Goal: Check status: Check status

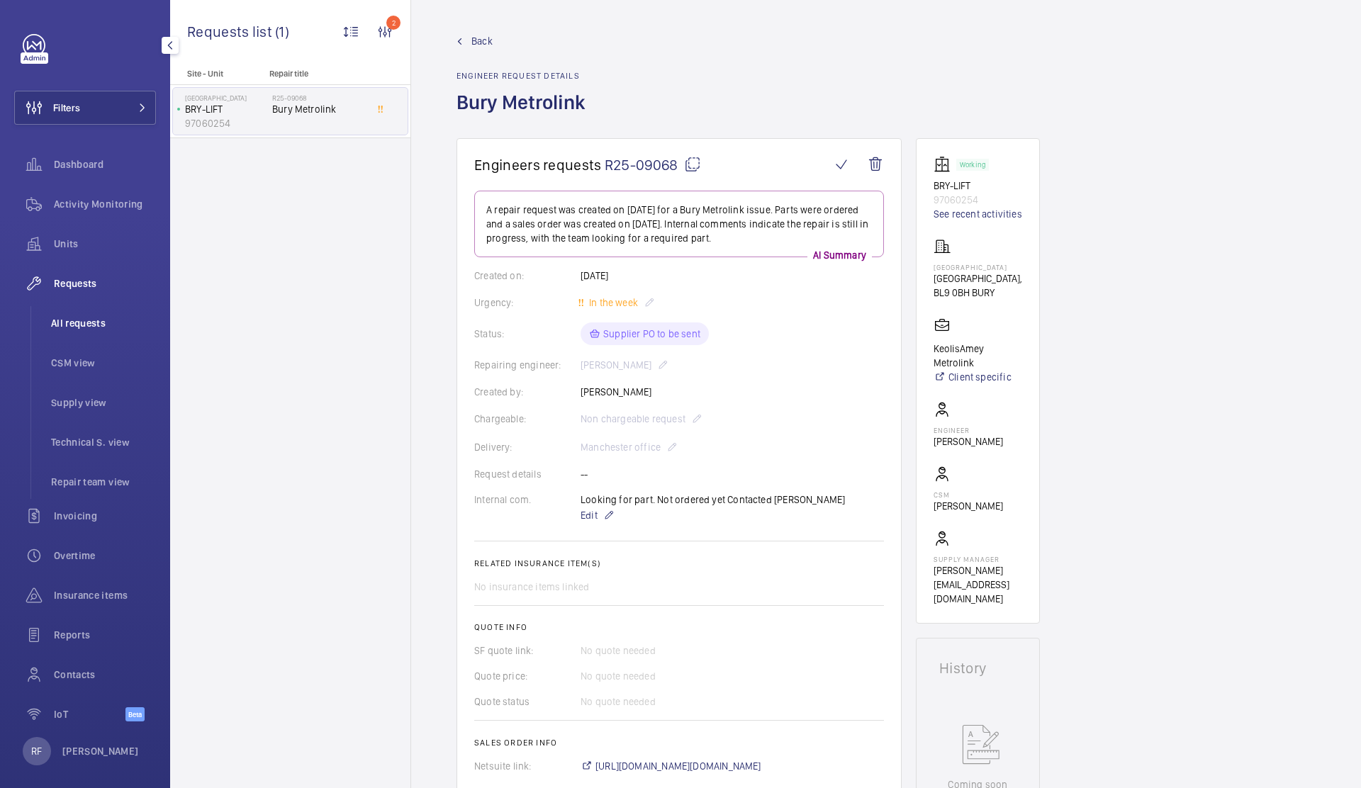
click at [98, 319] on span "All requests" at bounding box center [103, 323] width 105 height 14
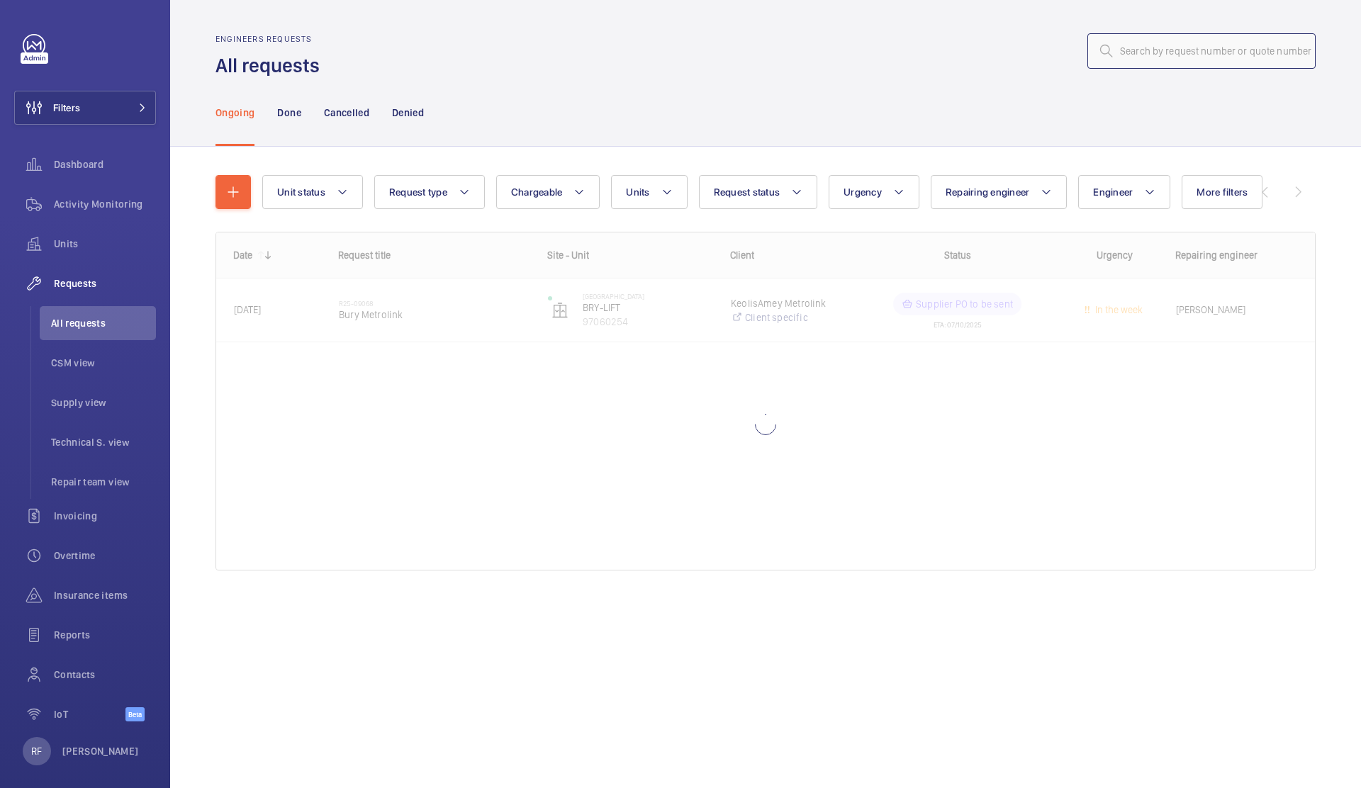
click at [1222, 48] on input "text" at bounding box center [1202, 50] width 228 height 35
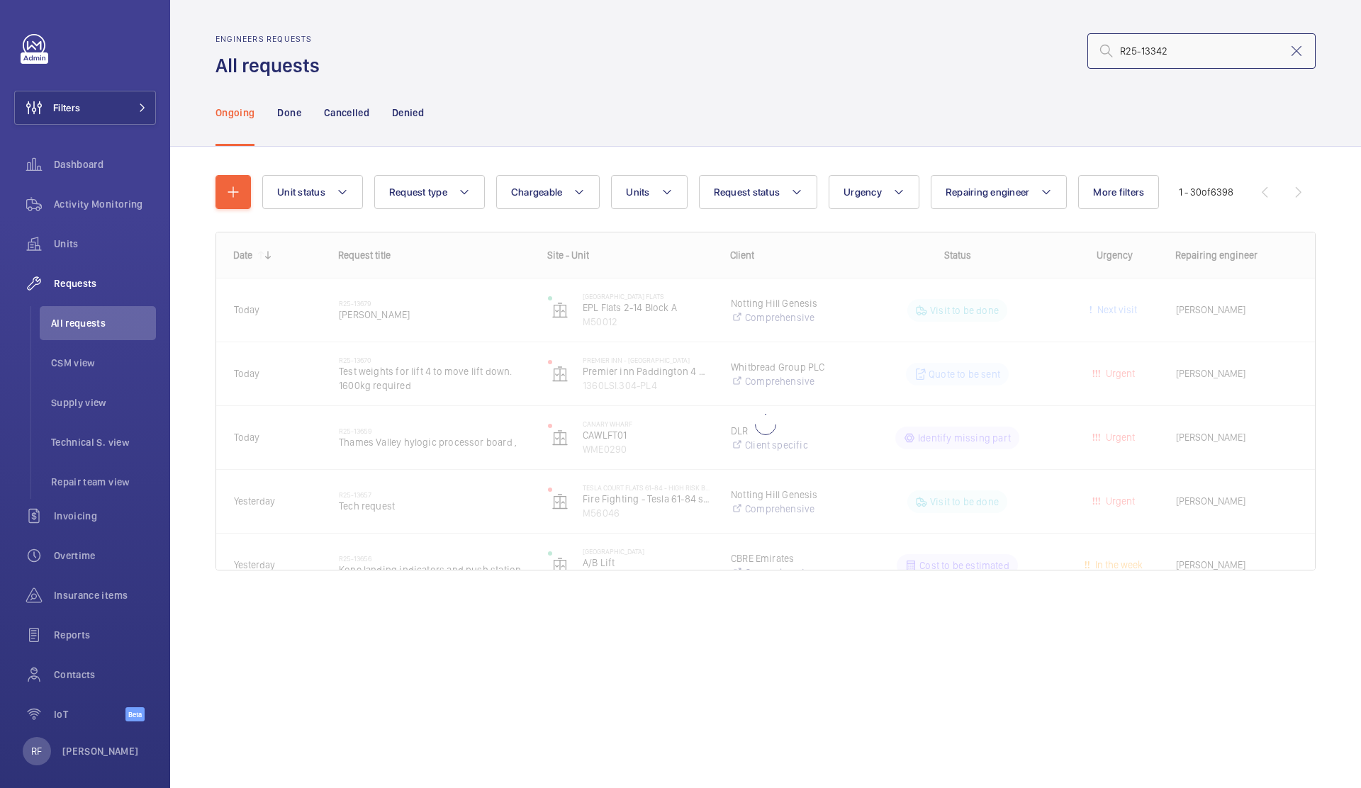
type input "R25-13342"
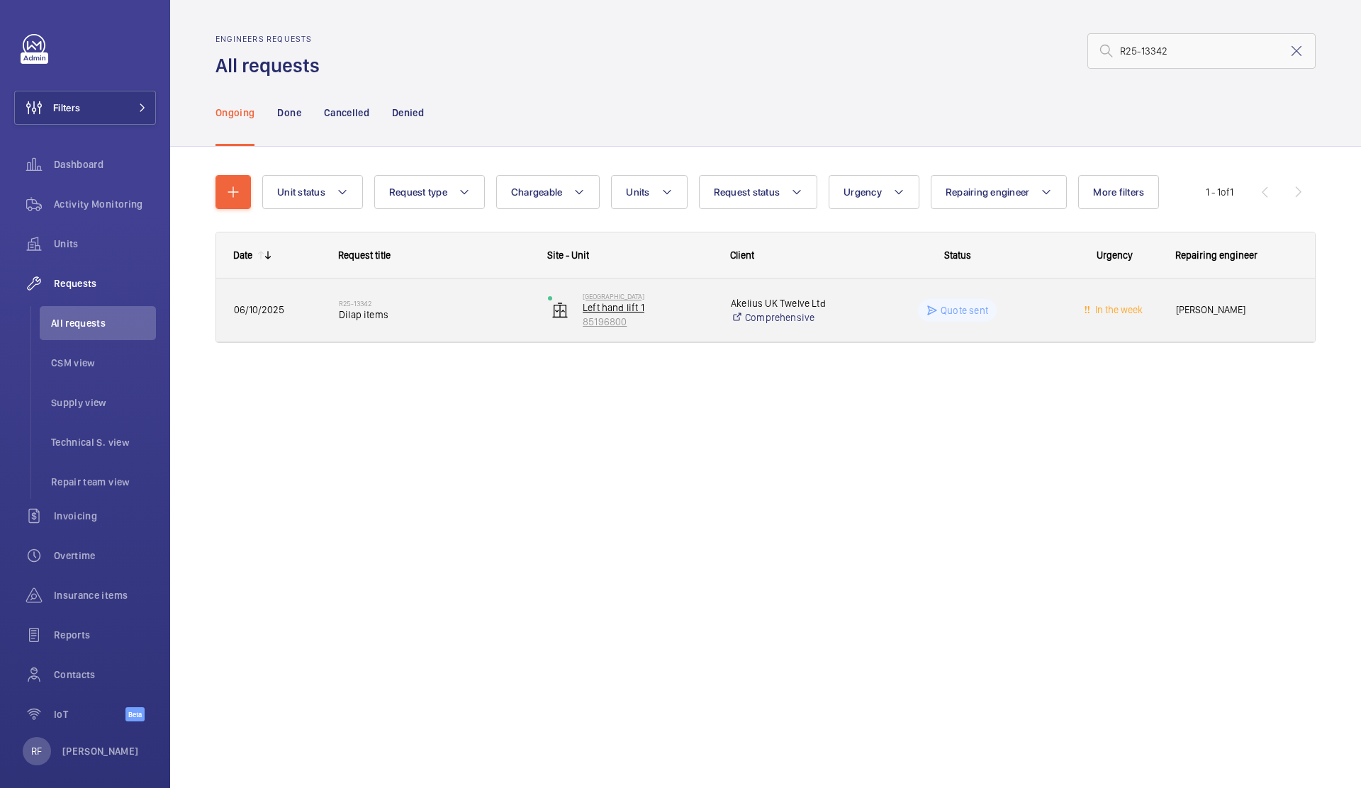
click at [670, 322] on p "85196800" at bounding box center [648, 322] width 130 height 14
click at [437, 319] on span "Dilap items" at bounding box center [434, 315] width 191 height 14
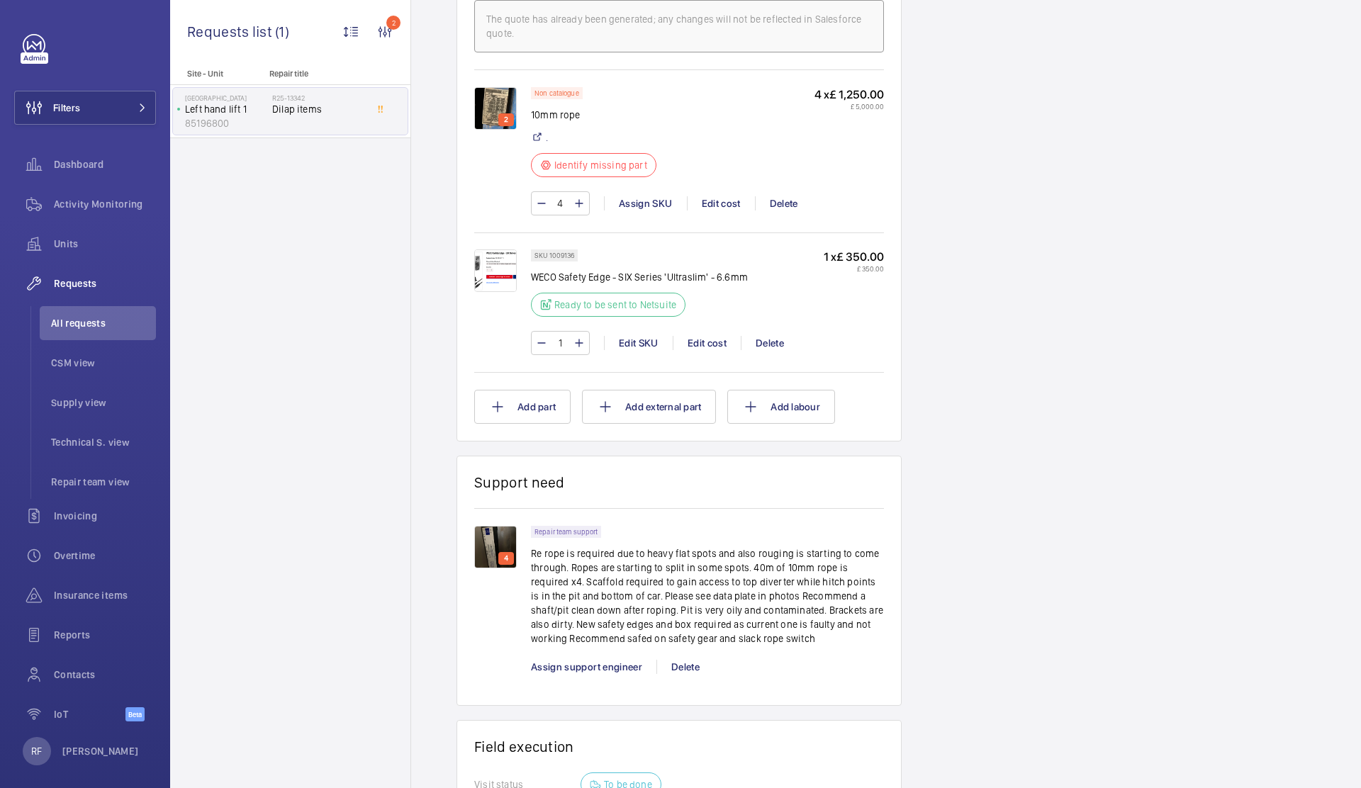
scroll to position [1063, 0]
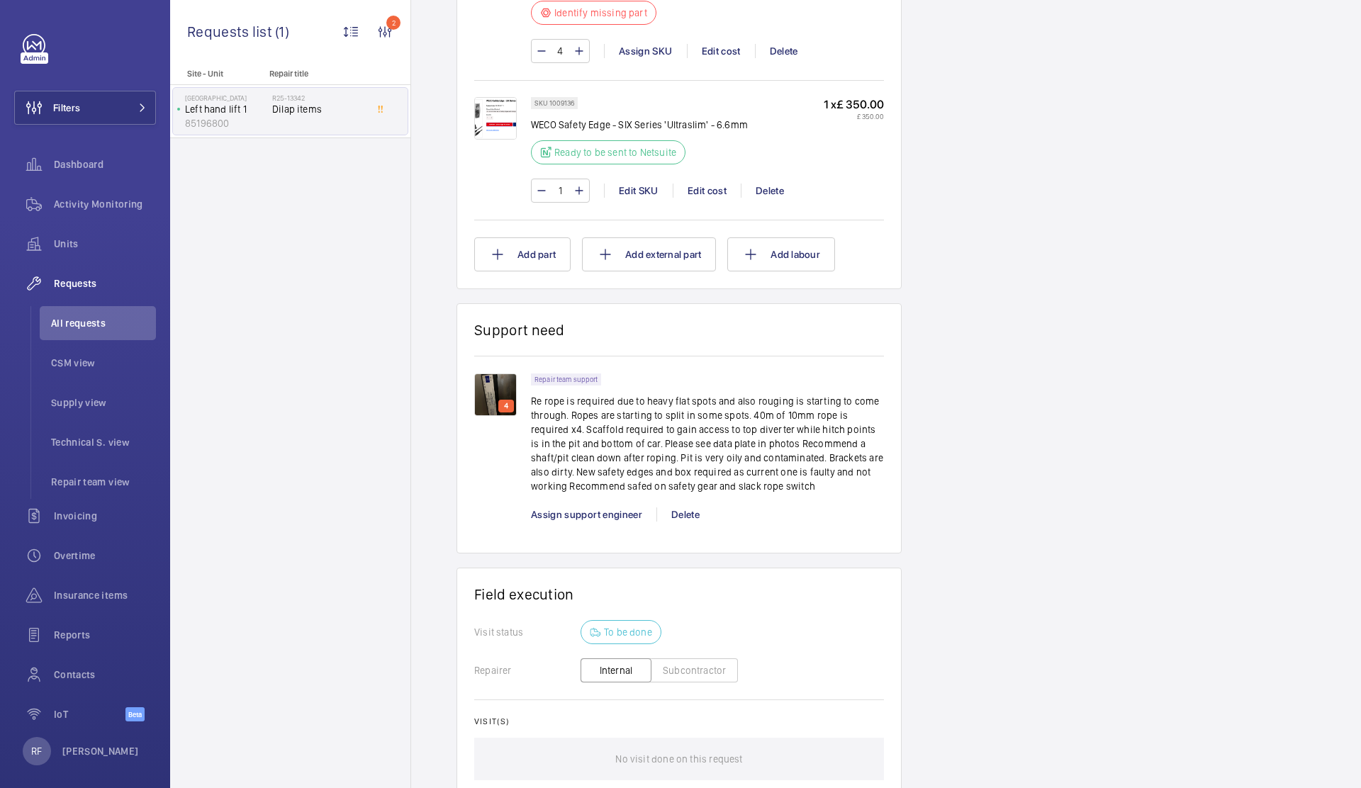
click at [500, 407] on img at bounding box center [495, 395] width 43 height 43
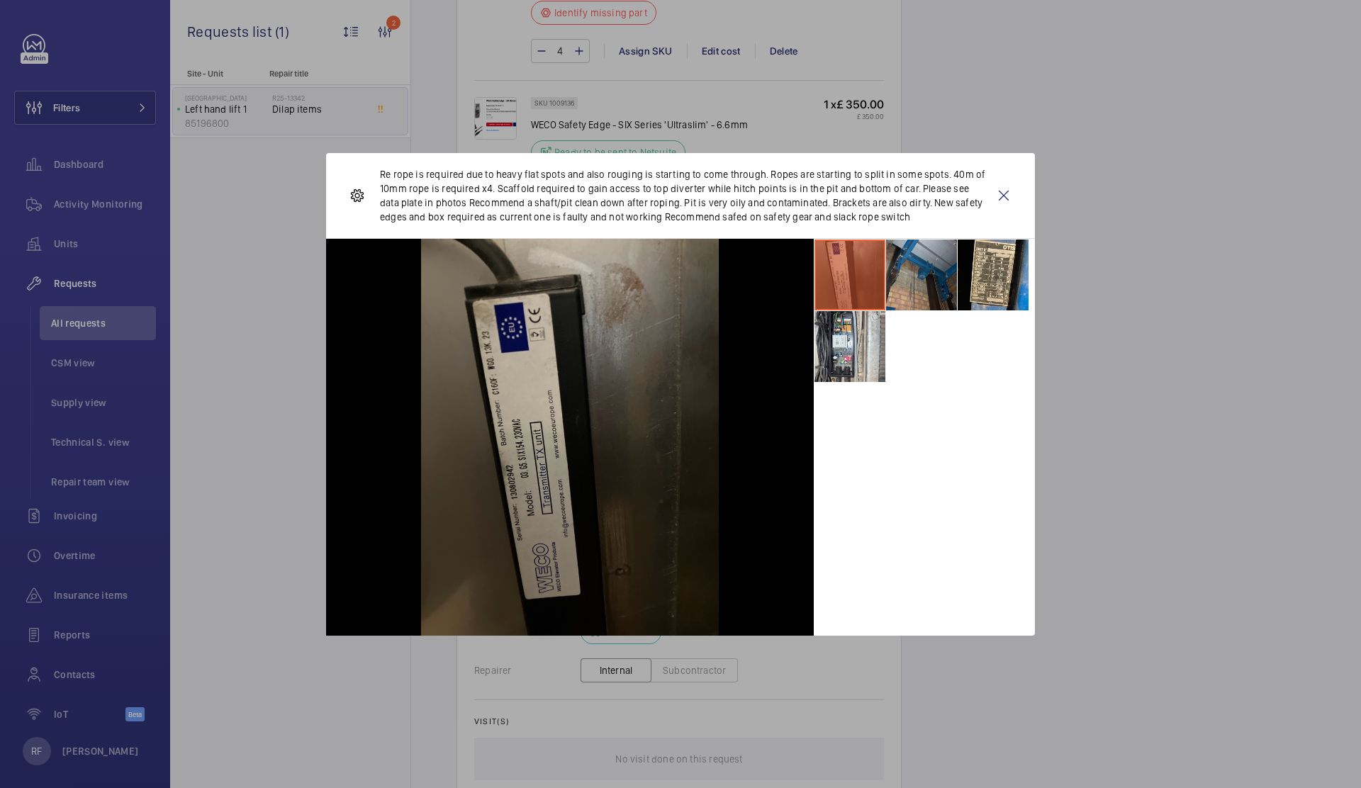
click at [938, 272] on li at bounding box center [921, 275] width 71 height 71
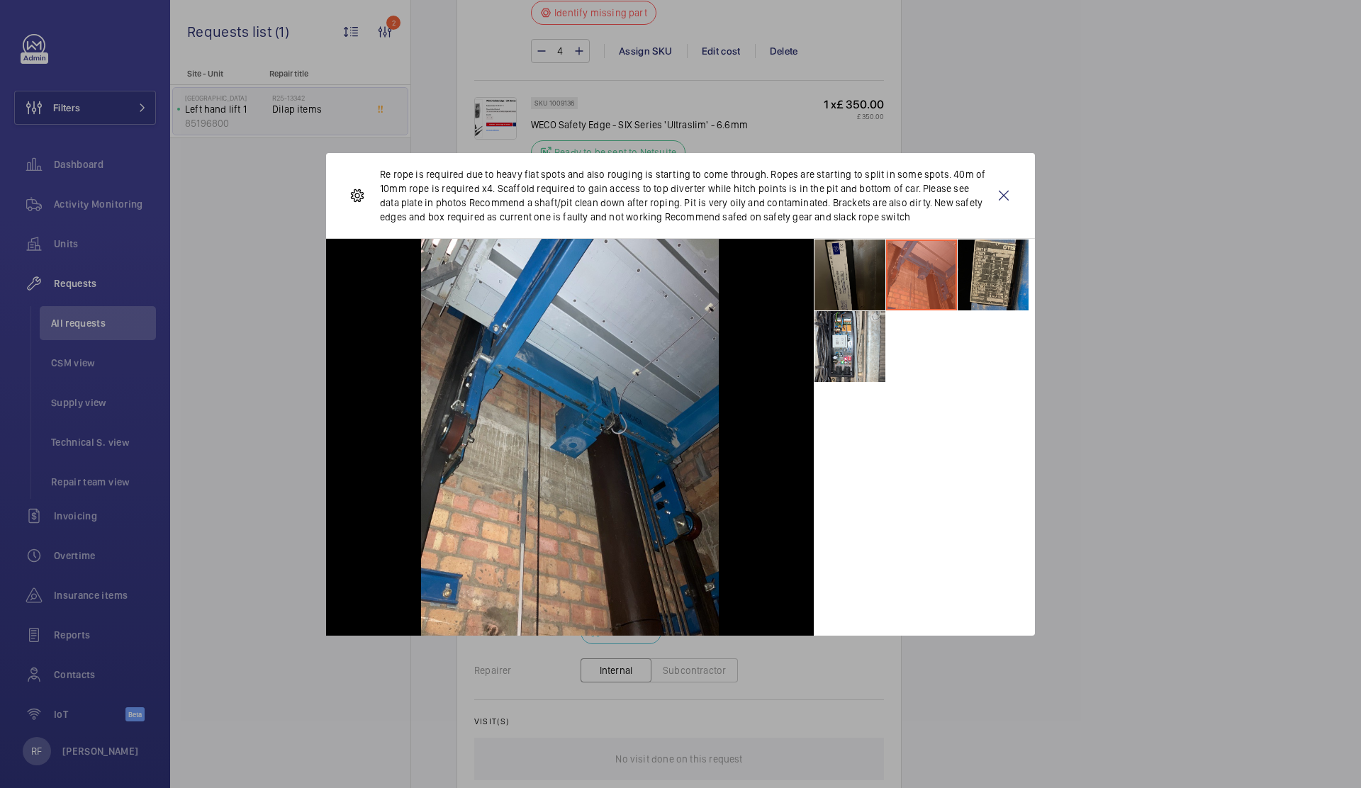
click at [968, 272] on li at bounding box center [993, 275] width 71 height 71
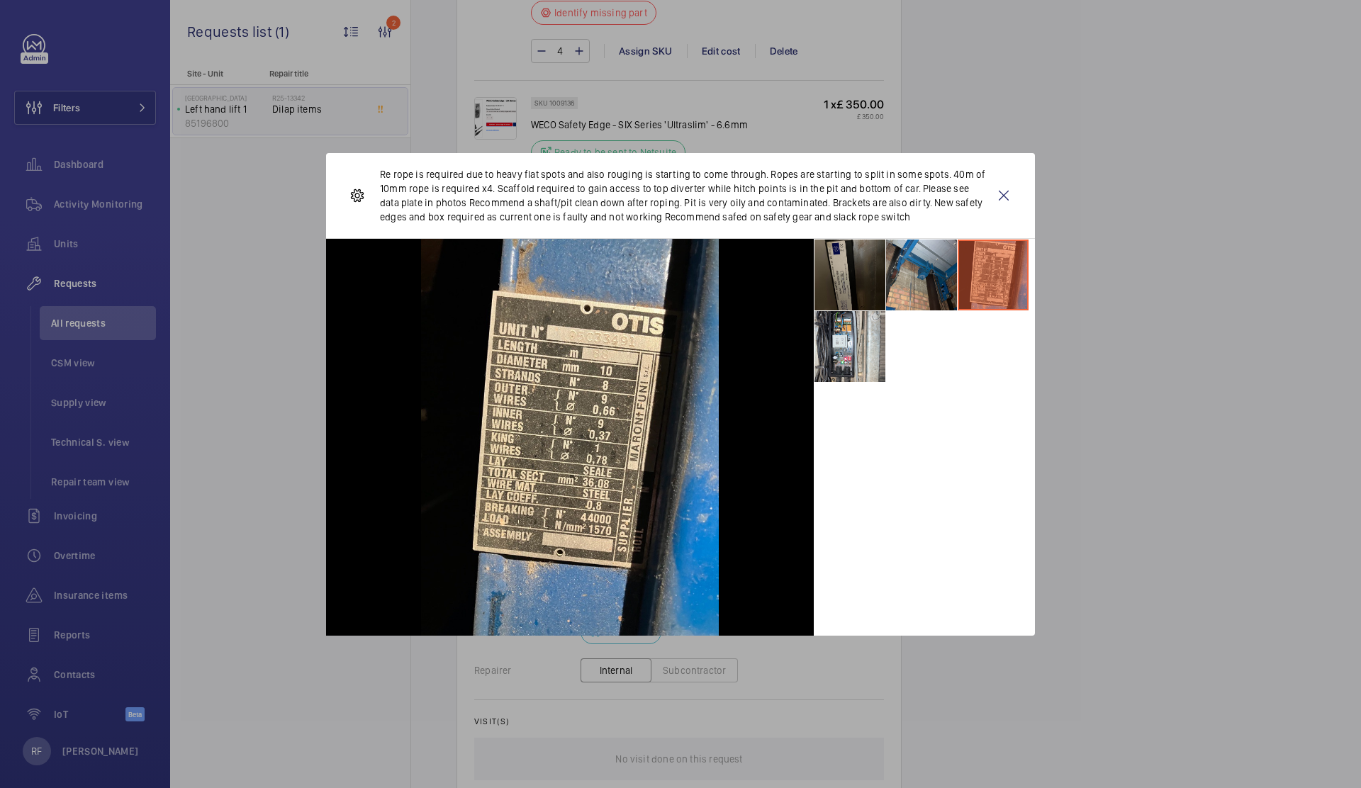
click at [1010, 192] on wm-front-icon-button at bounding box center [1004, 195] width 34 height 57
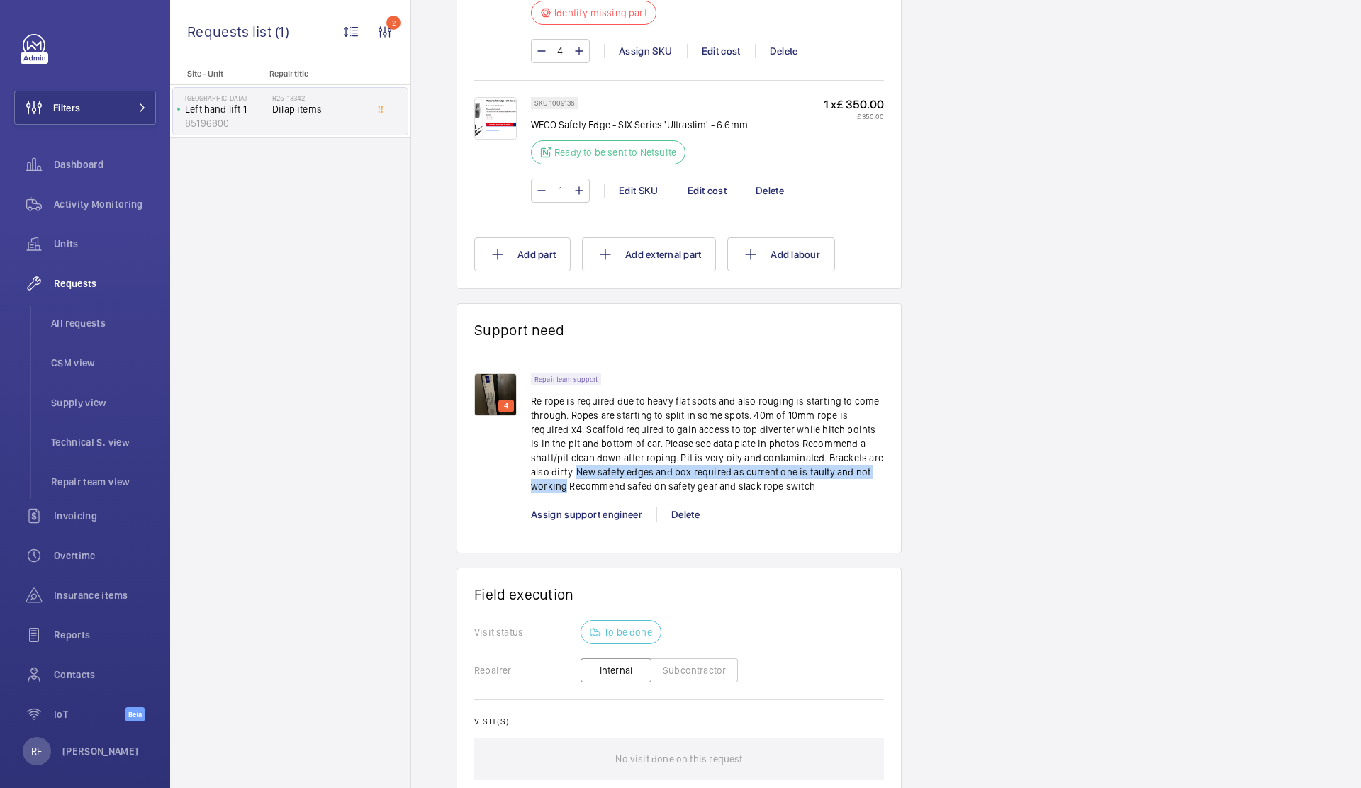
drag, startPoint x: 858, startPoint y: 473, endPoint x: 866, endPoint y: 486, distance: 15.9
click at [866, 486] on p "Re rope is required due to heavy flat spots and also rouging is starting to com…" at bounding box center [707, 443] width 353 height 99
copy p "New safety edges and box required as current one is faulty and not working"
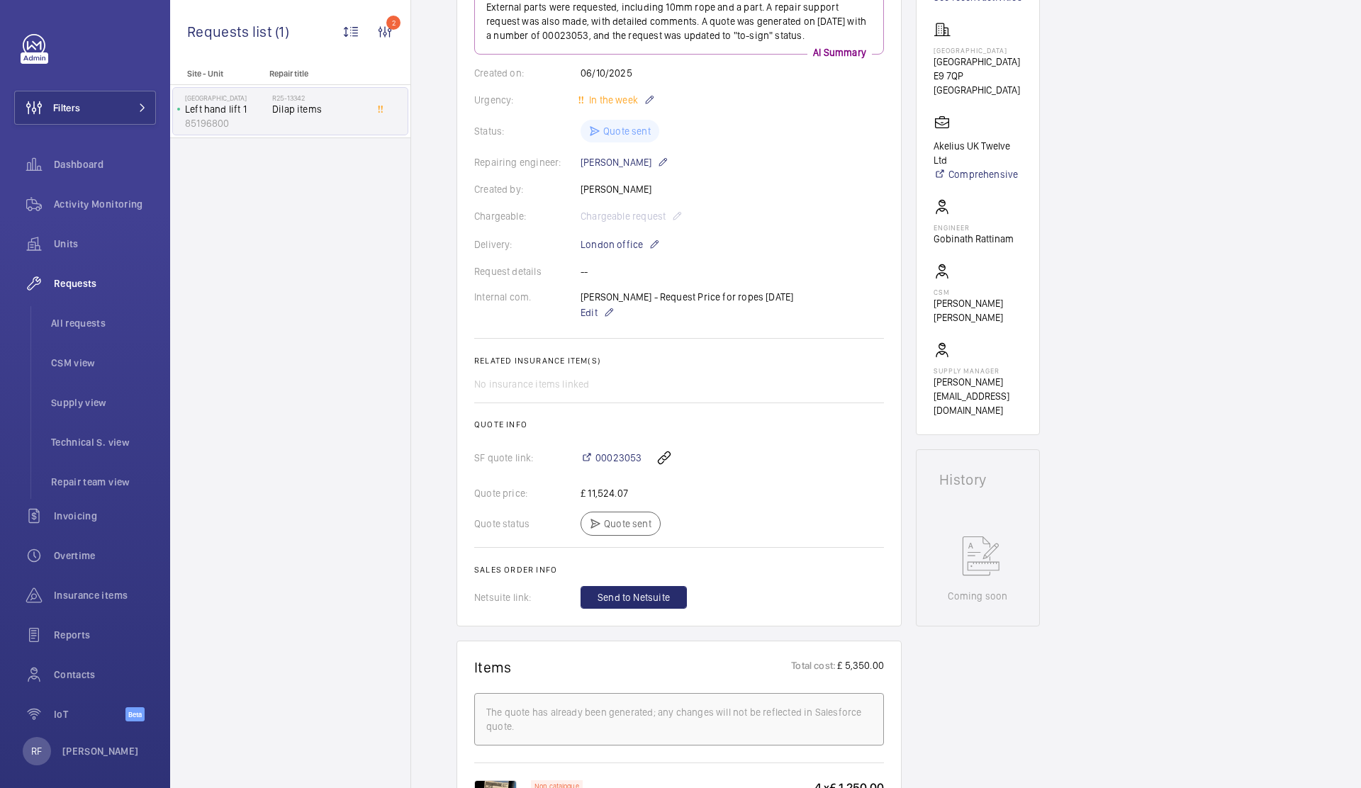
scroll to position [0, 0]
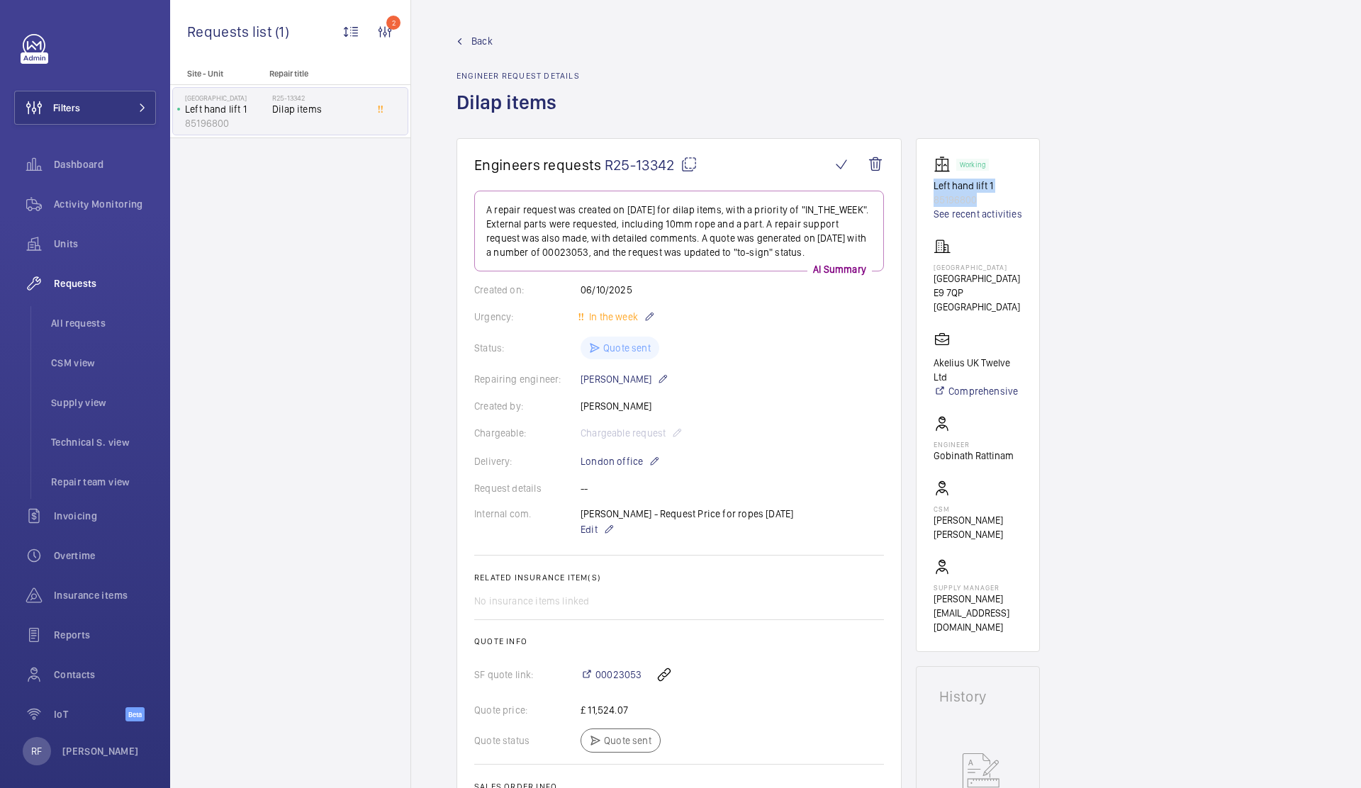
drag, startPoint x: 932, startPoint y: 181, endPoint x: 1015, endPoint y: 204, distance: 86.2
click at [1015, 204] on wm-front-card "Working Left hand lift 1 85196800 See recent activities [GEOGRAPHIC_DATA] Akeli…" at bounding box center [978, 395] width 124 height 514
copy div "Left hand lift 1 85196800"
